Goal: Task Accomplishment & Management: Manage account settings

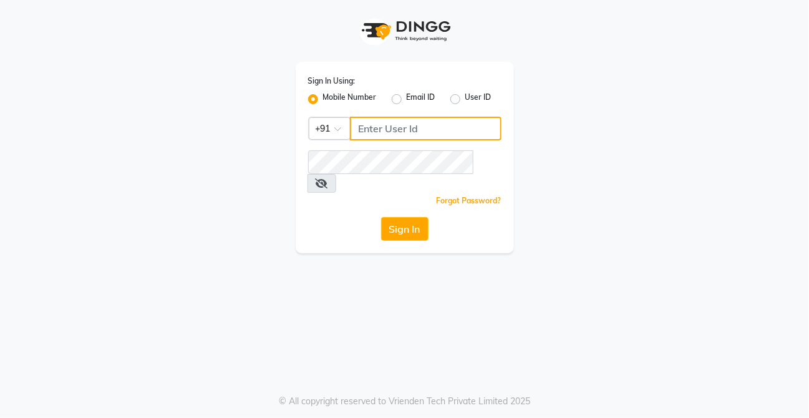
type input "9696966163"
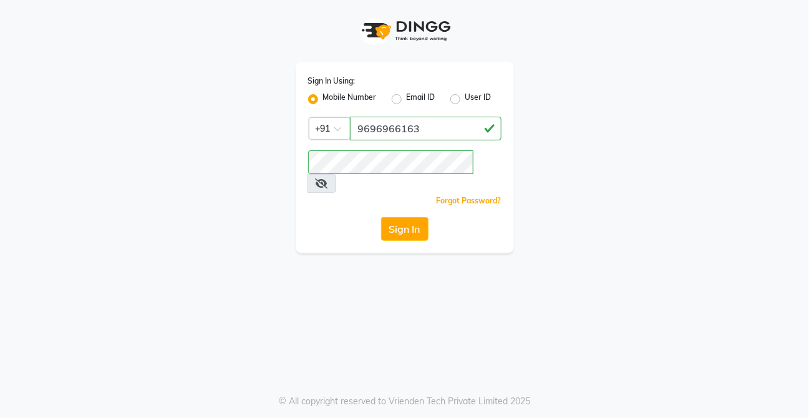
click at [328, 178] on icon at bounding box center [321, 183] width 12 height 10
click at [381, 217] on button "Sign In" at bounding box center [404, 229] width 47 height 24
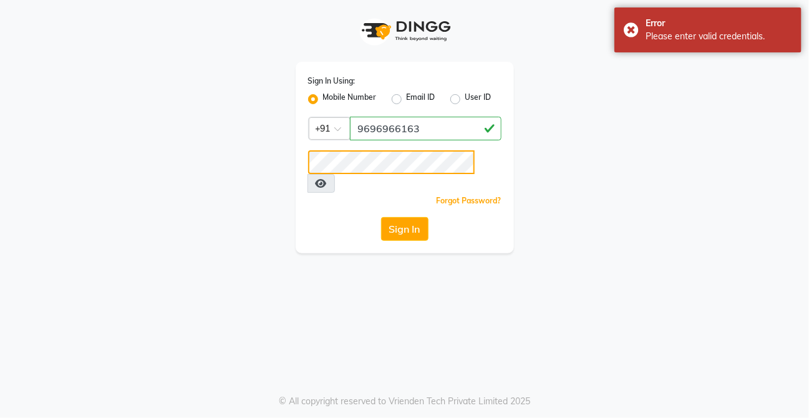
click at [381, 217] on button "Sign In" at bounding box center [404, 229] width 47 height 24
